Goal: Information Seeking & Learning: Compare options

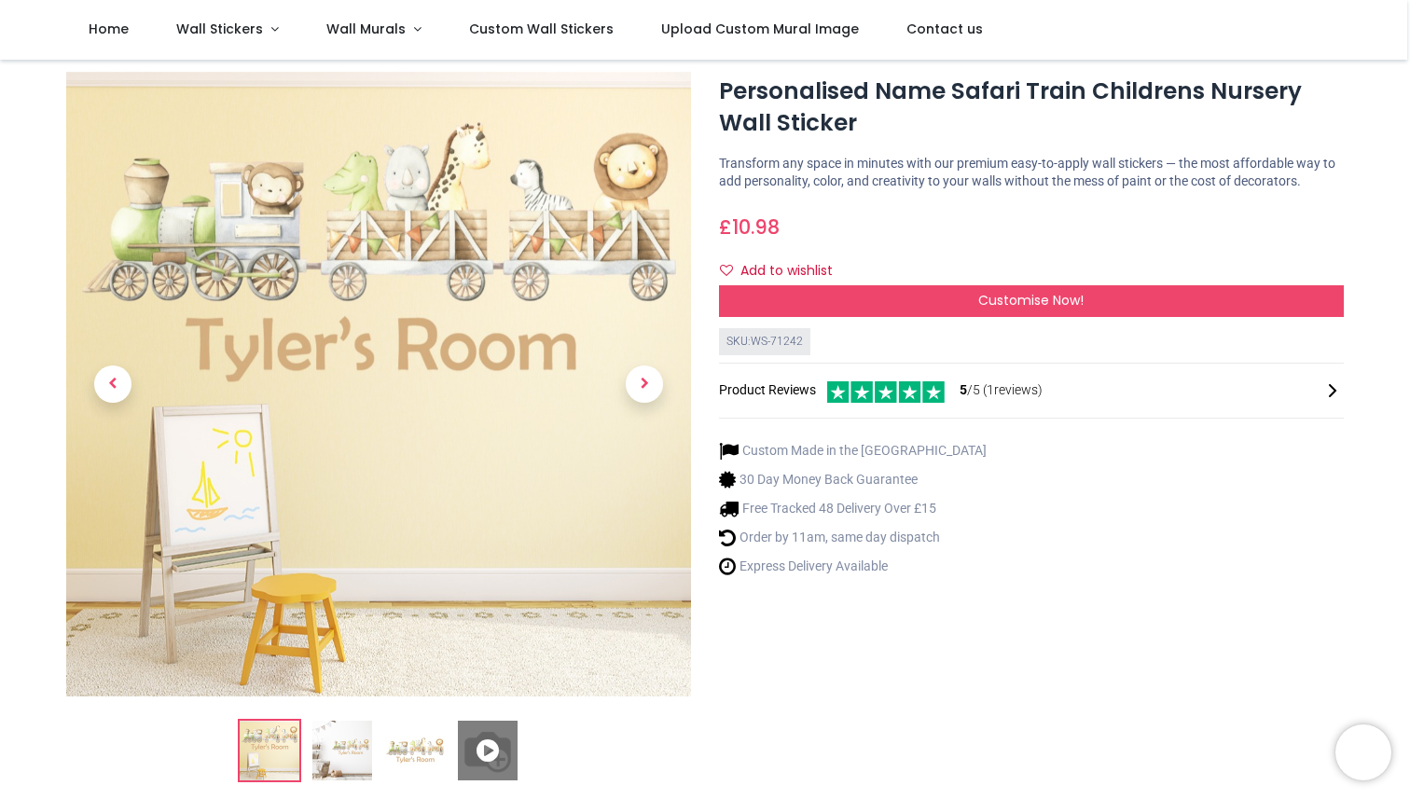
scroll to position [49, 0]
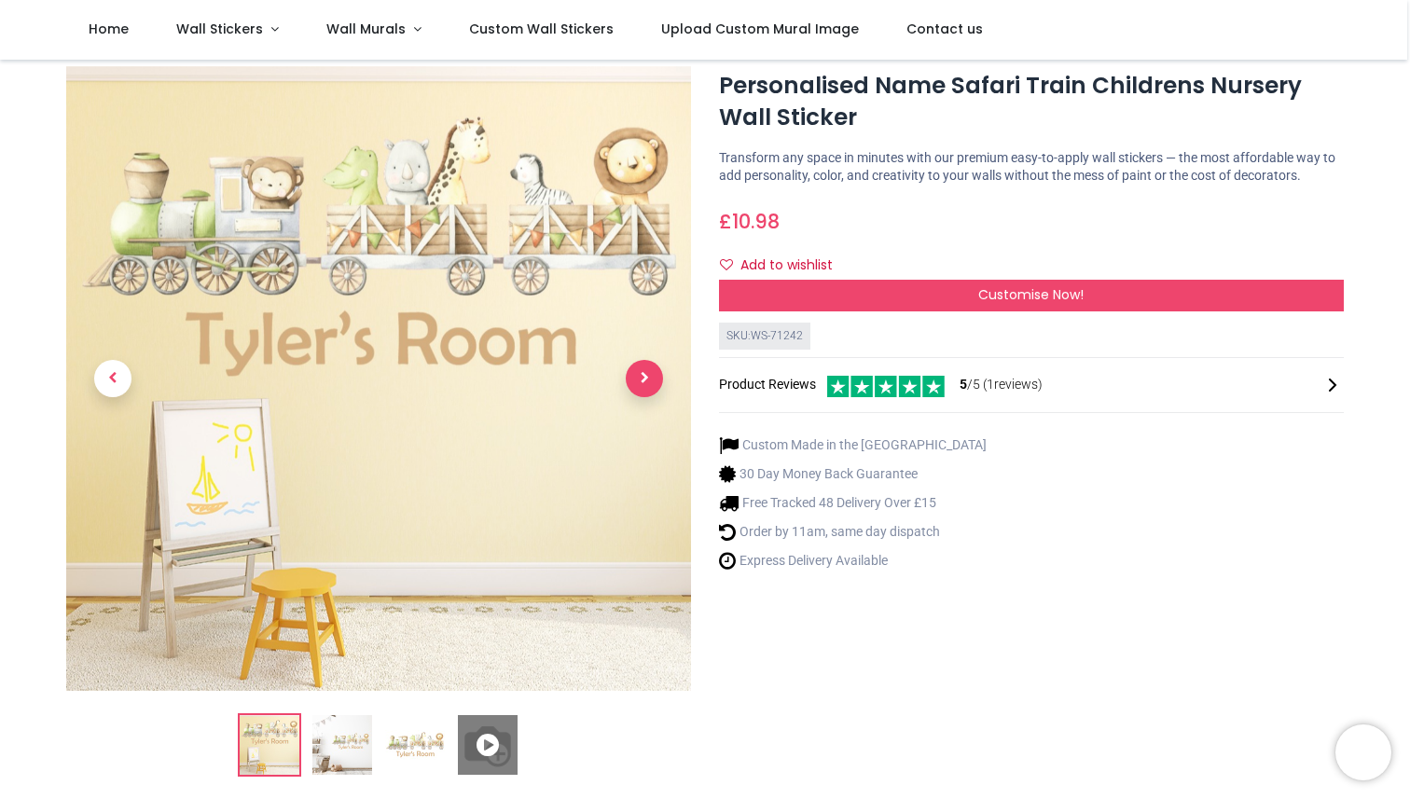
click at [651, 386] on span "Next" at bounding box center [644, 378] width 37 height 37
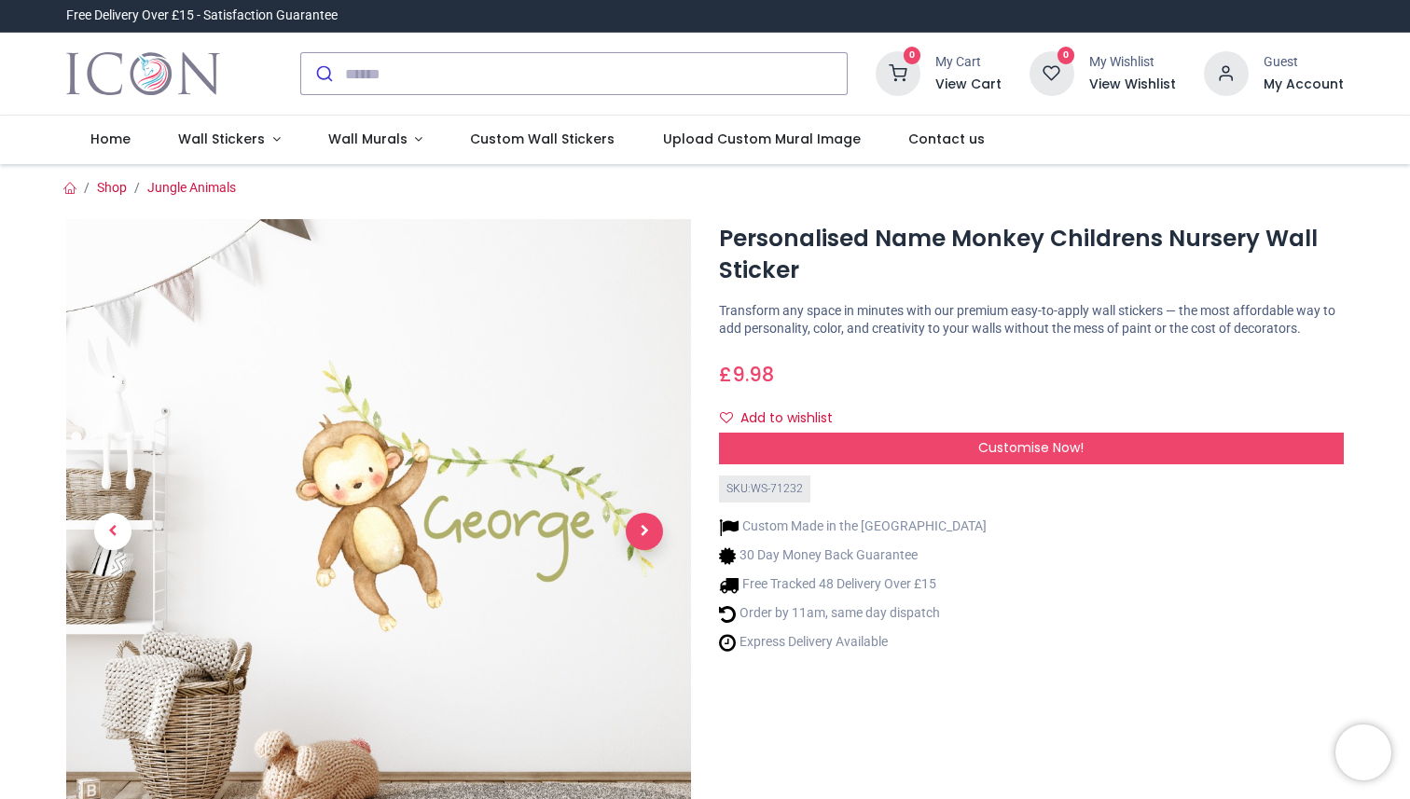
click at [637, 535] on span "Next" at bounding box center [644, 531] width 37 height 37
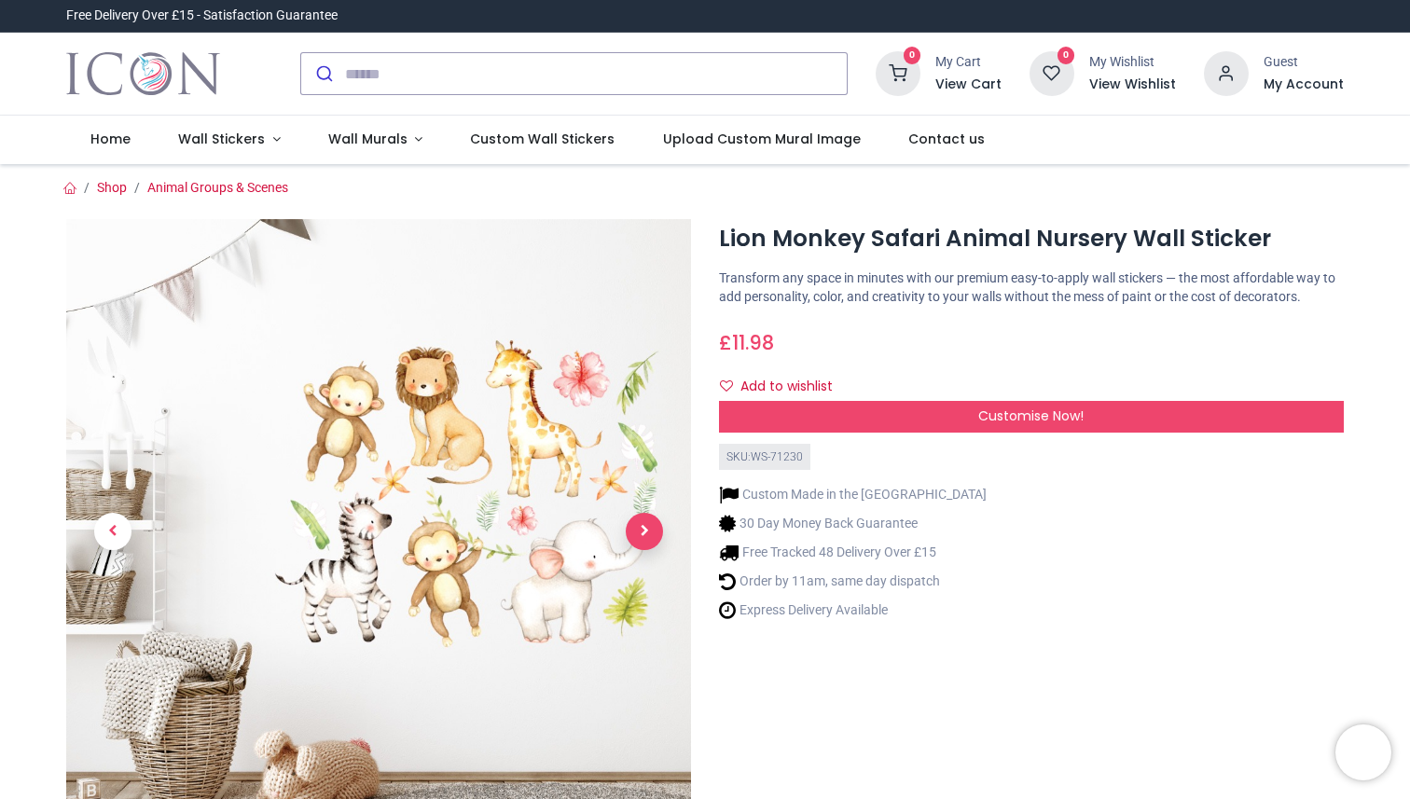
click at [646, 520] on span "Next" at bounding box center [644, 531] width 37 height 37
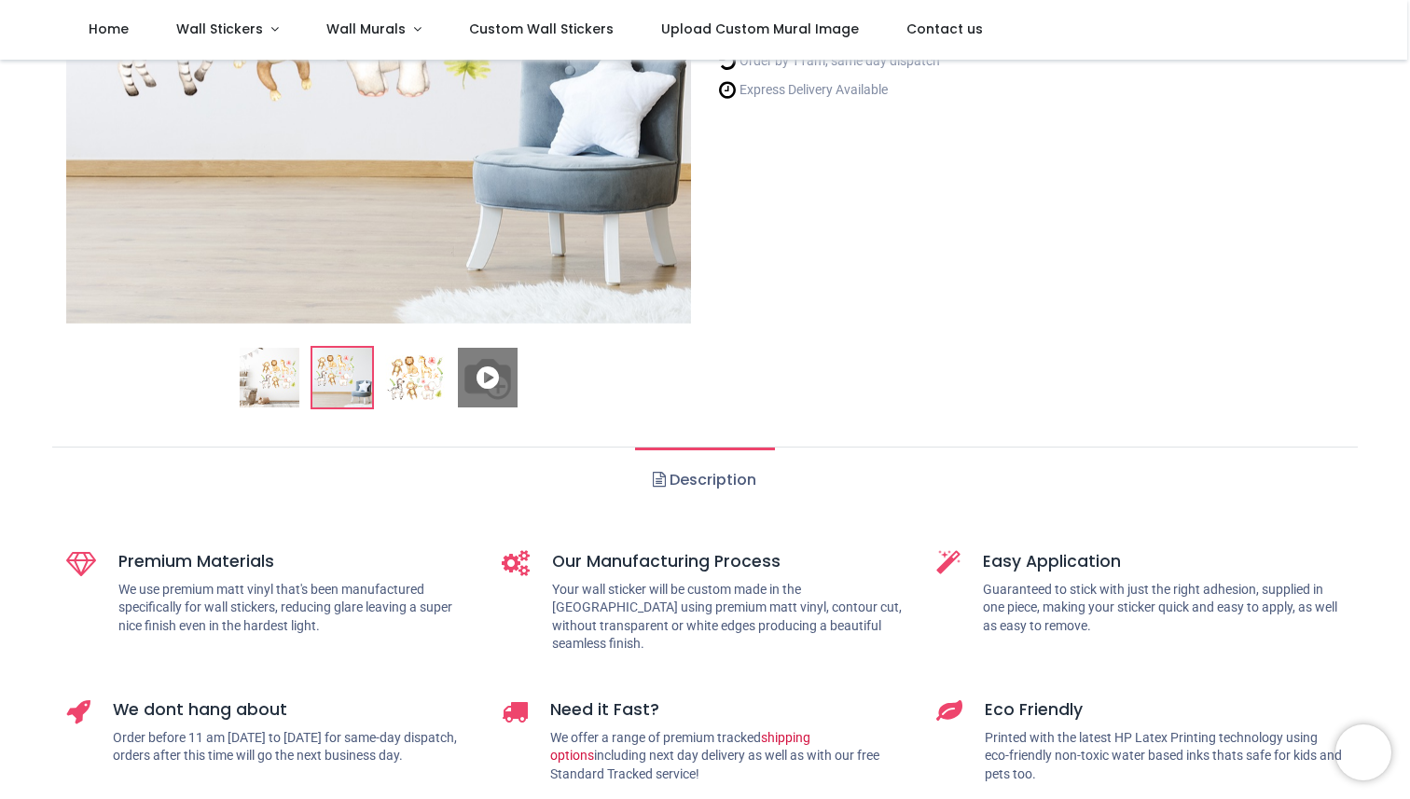
scroll to position [445, 0]
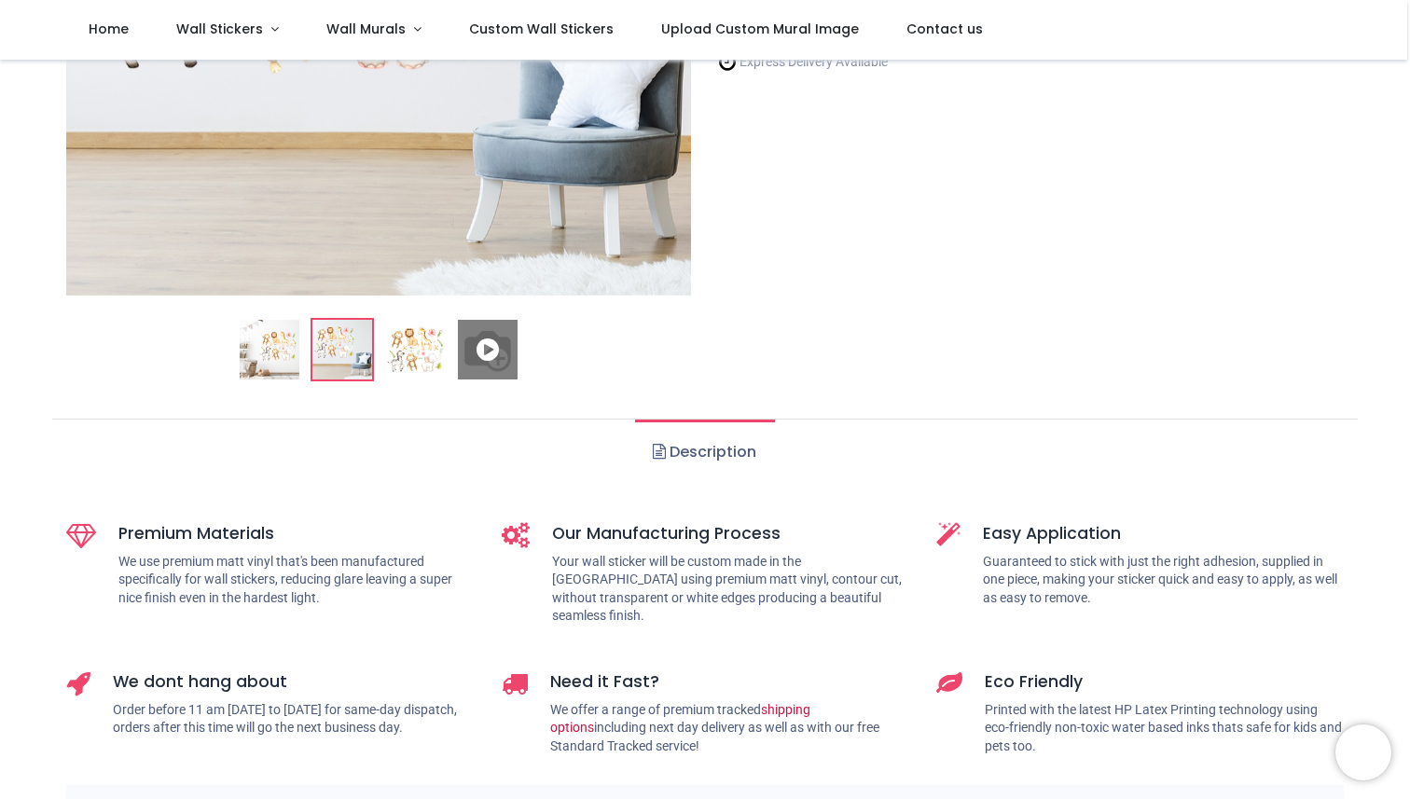
click at [420, 354] on img at bounding box center [415, 350] width 60 height 60
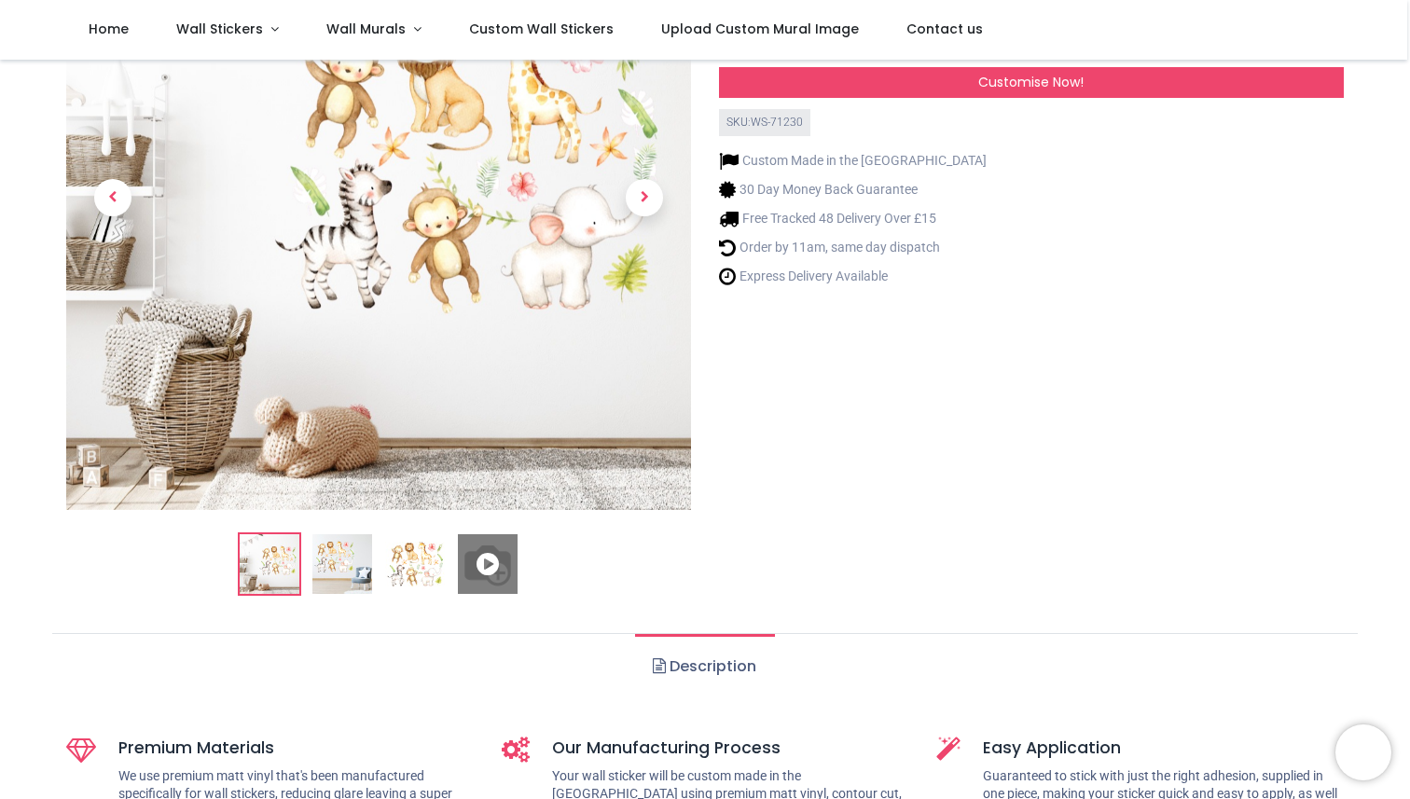
scroll to position [119, 0]
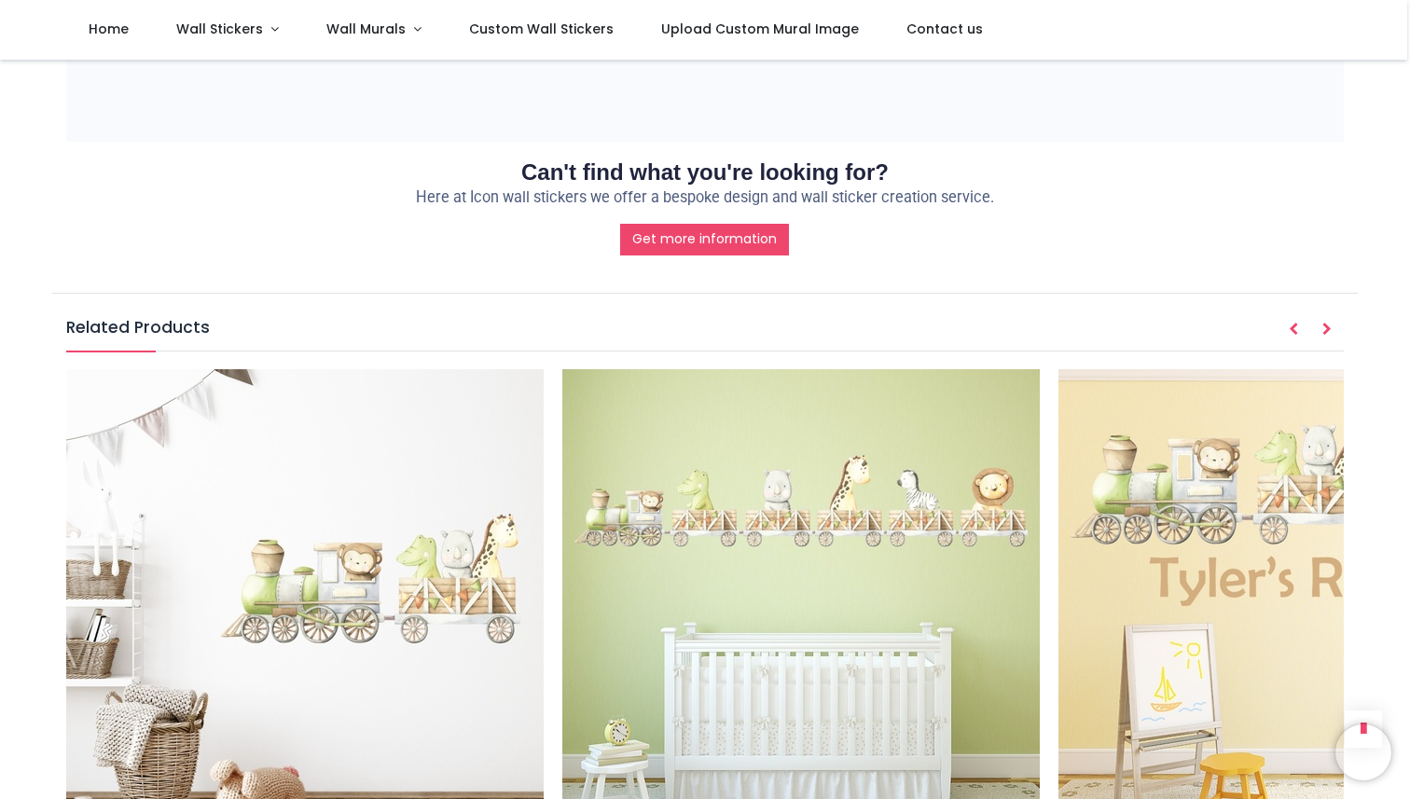
scroll to position [2242, 0]
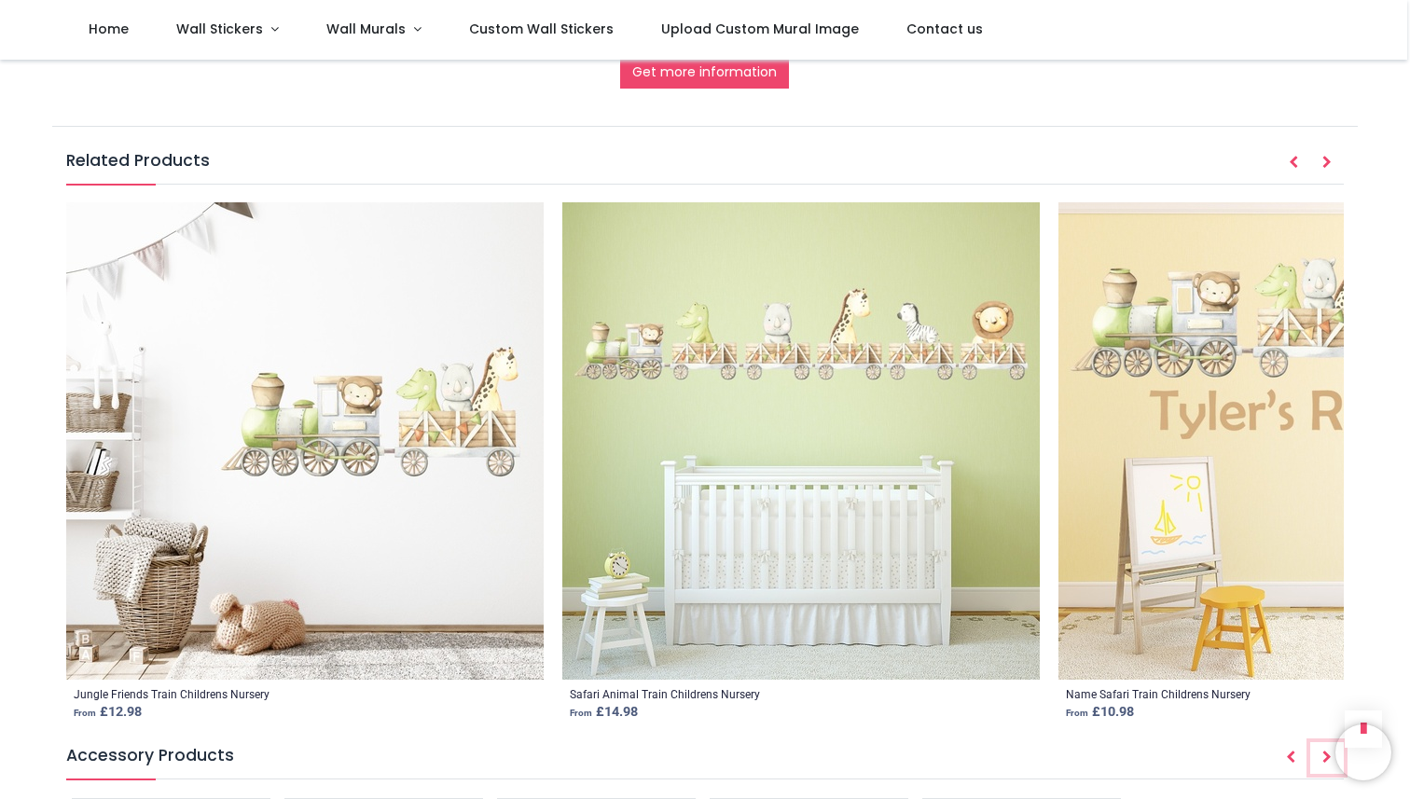
click at [1323, 751] on icon "Next" at bounding box center [1327, 757] width 9 height 13
click at [1294, 743] on button "Prev" at bounding box center [1291, 759] width 34 height 32
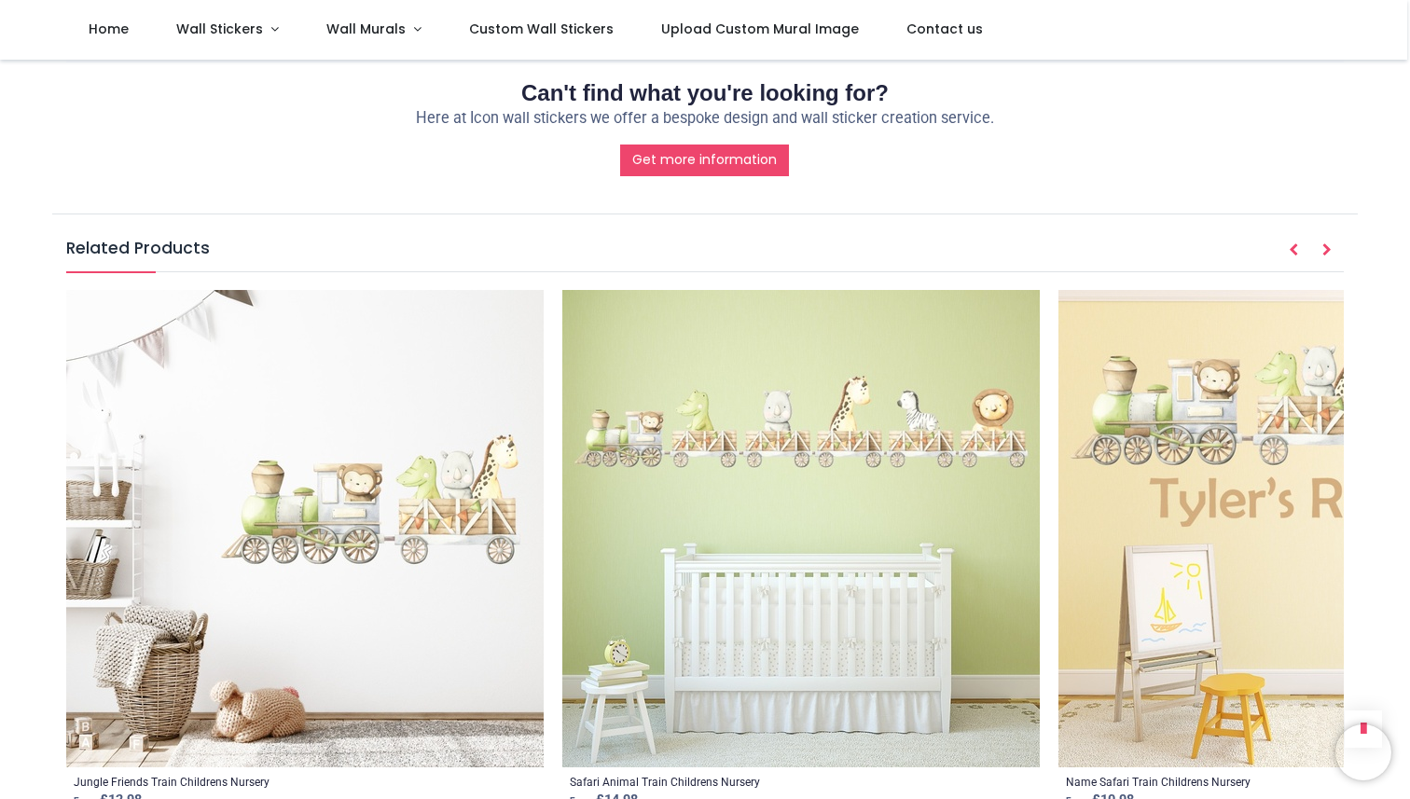
scroll to position [2206, 0]
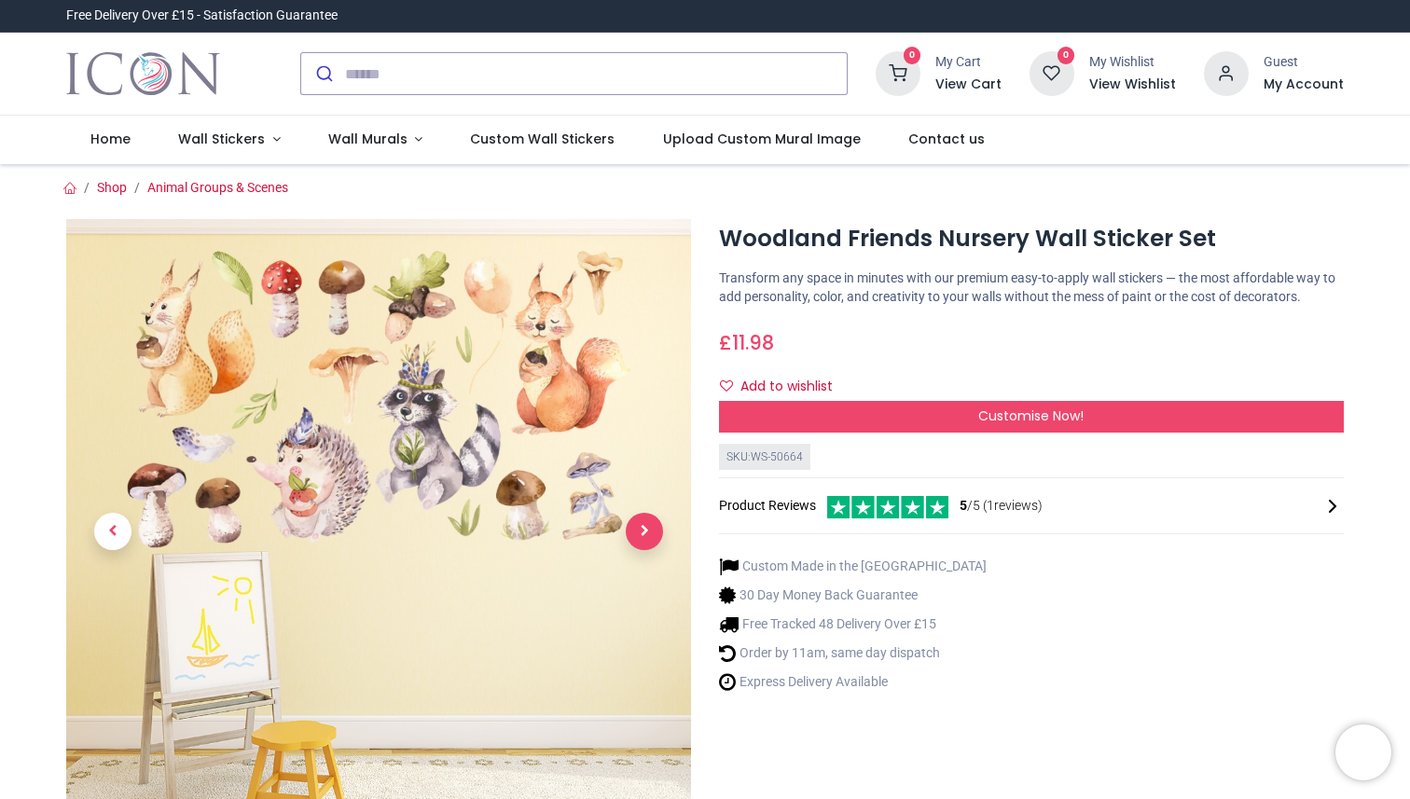
click at [638, 535] on span "Next" at bounding box center [644, 531] width 37 height 37
